Goal: Find specific page/section: Locate a particular part of the current website

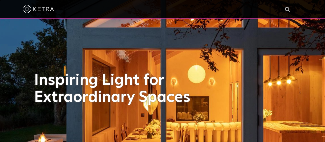
drag, startPoint x: 305, startPoint y: 4, endPoint x: 303, endPoint y: 7, distance: 3.9
click at [302, 4] on div at bounding box center [162, 9] width 279 height 18
click at [302, 7] on img at bounding box center [299, 8] width 6 height 5
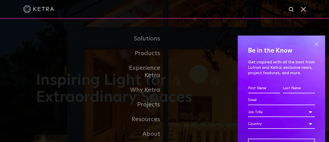
click at [313, 43] on span at bounding box center [316, 45] width 8 height 8
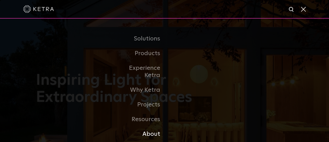
click at [147, 129] on link "About" at bounding box center [138, 133] width 53 height 15
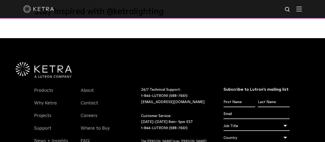
scroll to position [662, 0]
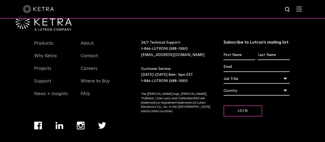
drag, startPoint x: 327, startPoint y: 11, endPoint x: 326, endPoint y: 141, distance: 129.5
click at [97, 78] on link "Where to Buy" at bounding box center [95, 84] width 29 height 12
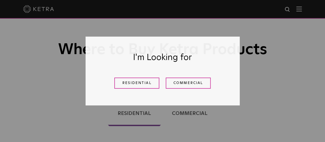
scroll to position [26, 0]
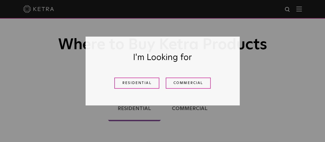
click at [154, 84] on link "Residential" at bounding box center [136, 82] width 45 height 11
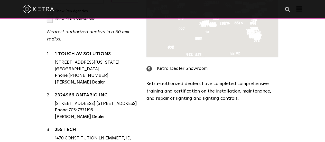
scroll to position [157, 0]
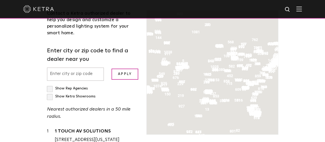
click at [70, 69] on input "text" at bounding box center [75, 73] width 57 height 13
click at [69, 68] on input "text" at bounding box center [75, 73] width 57 height 13
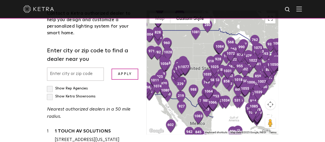
click at [54, 70] on input "text" at bounding box center [75, 73] width 57 height 13
click at [127, 68] on input "Apply" at bounding box center [124, 73] width 27 height 11
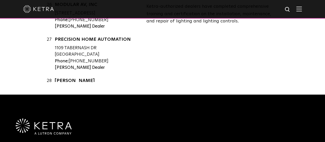
scroll to position [182, 0]
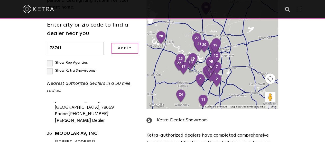
drag, startPoint x: 225, startPoint y: 59, endPoint x: 206, endPoint y: 98, distance: 43.4
click at [206, 98] on div "To navigate, press the arrow keys." at bounding box center [212, 46] width 131 height 123
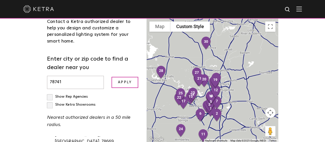
scroll to position [157, 0]
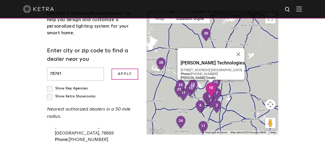
click at [218, 90] on img "10" at bounding box center [210, 89] width 15 height 18
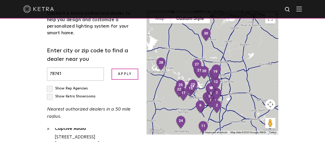
drag, startPoint x: 70, startPoint y: 68, endPoint x: 21, endPoint y: 68, distance: 49.1
click at [43, 68] on div "Contact a Ketra authorized dealer to help you design and customize a personaliz…" at bounding box center [93, 122] width 100 height 225
type input "austin"
click at [111, 68] on input "Apply" at bounding box center [124, 73] width 27 height 11
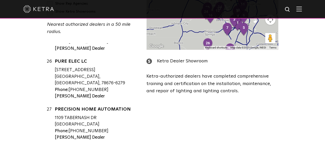
scroll to position [259, 0]
